Goal: Find specific page/section: Find specific page/section

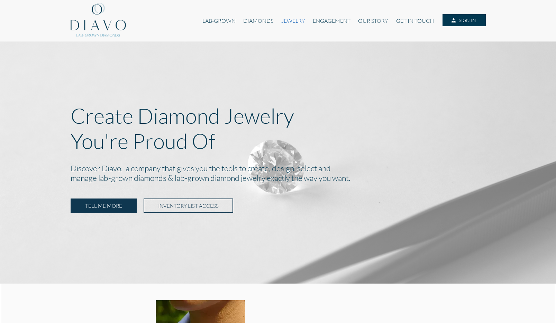
click at [293, 22] on link "JEWELRY" at bounding box center [292, 20] width 31 height 13
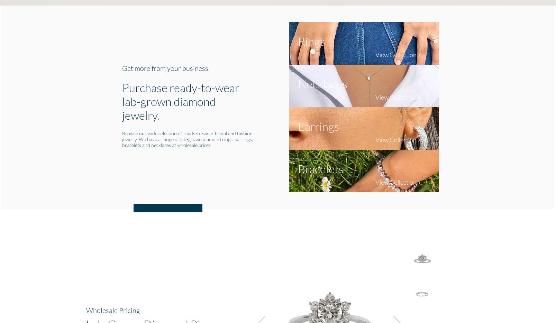
scroll to position [262, 0]
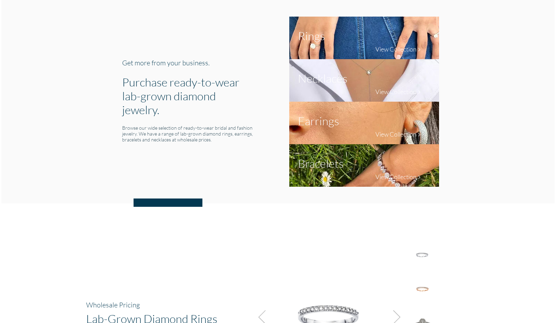
click at [306, 121] on h1 "Earrings" at bounding box center [318, 121] width 41 height 14
click at [365, 133] on img at bounding box center [364, 123] width 150 height 43
click at [400, 135] on h4 "View Collection" at bounding box center [395, 134] width 41 height 8
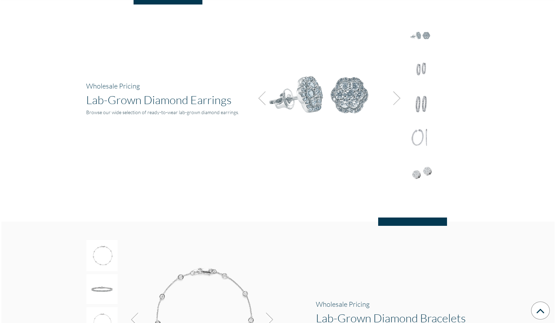
scroll to position [899, 0]
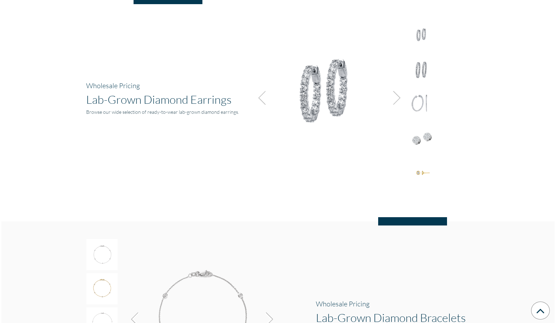
click at [401, 98] on img at bounding box center [394, 98] width 19 height 19
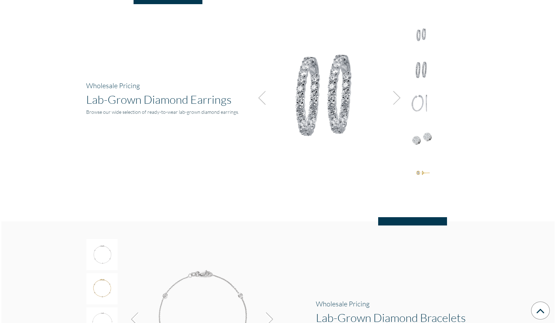
click at [401, 98] on img at bounding box center [394, 98] width 19 height 19
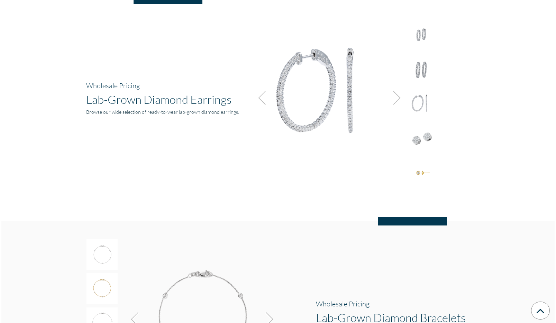
click at [401, 98] on img at bounding box center [394, 98] width 19 height 19
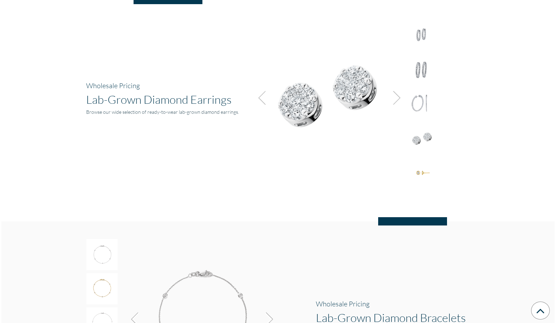
click at [401, 98] on img at bounding box center [394, 98] width 19 height 19
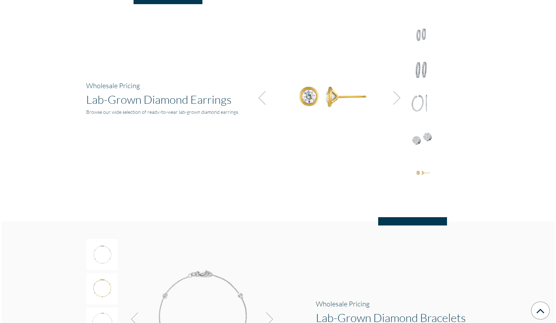
click at [401, 98] on img at bounding box center [394, 98] width 19 height 19
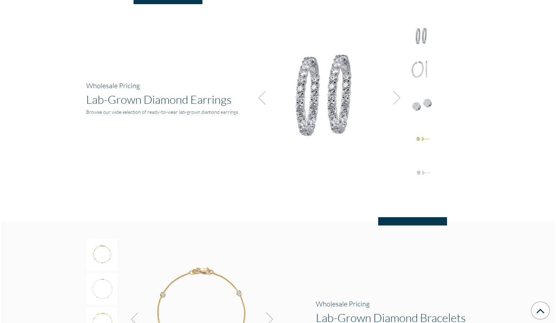
click at [401, 98] on img at bounding box center [394, 98] width 19 height 19
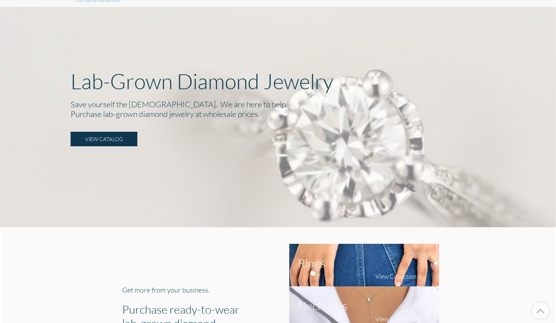
scroll to position [0, 0]
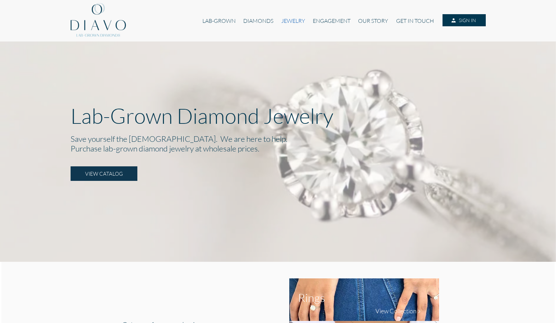
click at [294, 21] on link "JEWELRY" at bounding box center [292, 20] width 31 height 13
drag, startPoint x: 109, startPoint y: 185, endPoint x: 236, endPoint y: 259, distance: 147.5
click at [236, 259] on div at bounding box center [278, 127] width 556 height 270
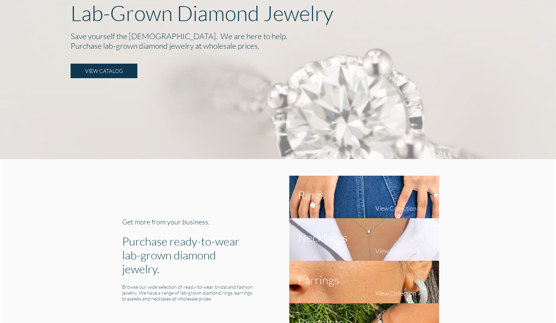
scroll to position [105, 0]
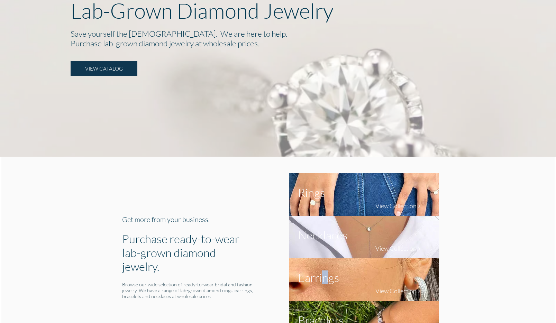
click at [325, 278] on h1 "Earrings" at bounding box center [318, 277] width 41 height 14
click at [389, 290] on h4 "View Collection" at bounding box center [395, 291] width 41 height 8
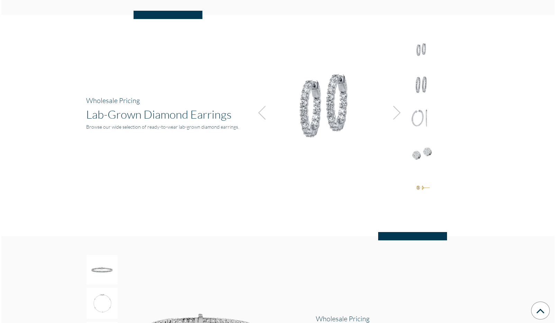
scroll to position [899, 0]
